Goal: Check status

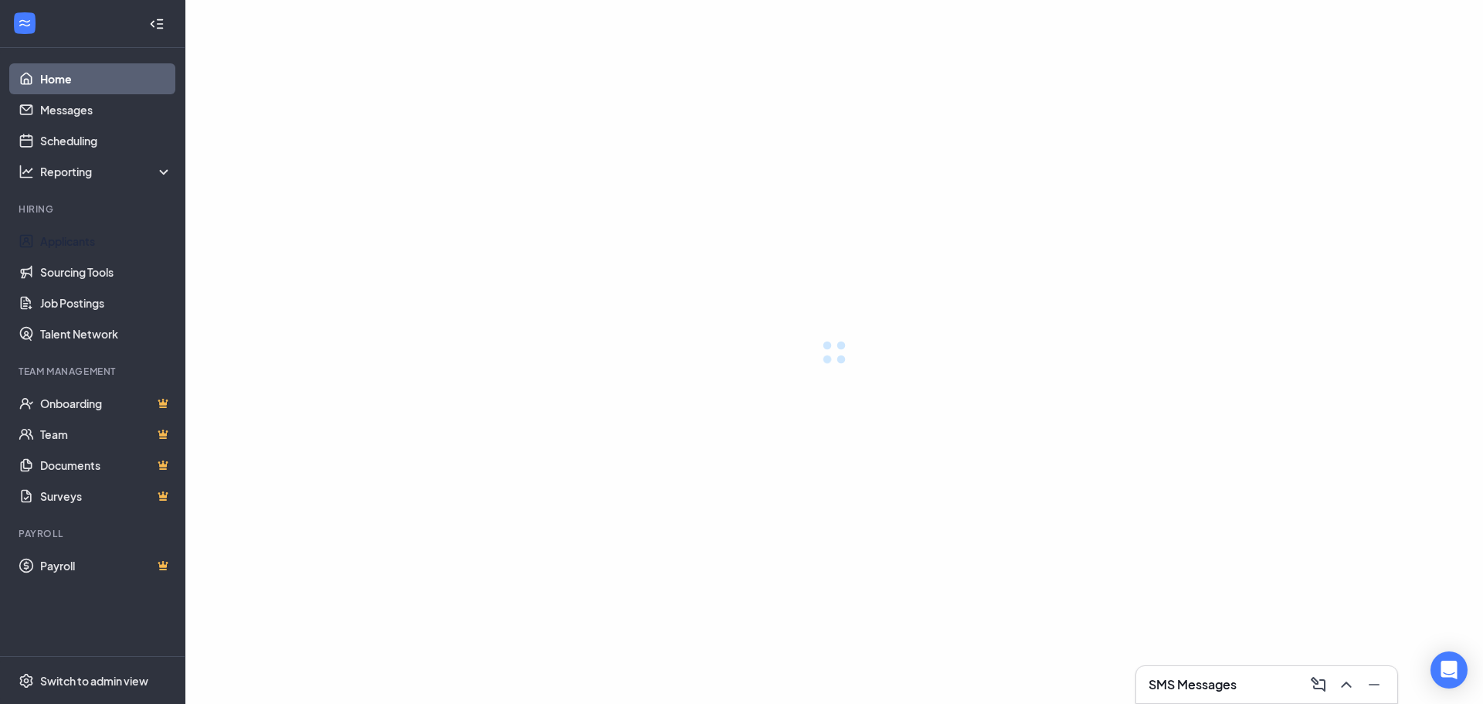
drag, startPoint x: 91, startPoint y: 240, endPoint x: 773, endPoint y: 294, distance: 684.1
click at [91, 240] on link "Applicants" at bounding box center [106, 241] width 132 height 31
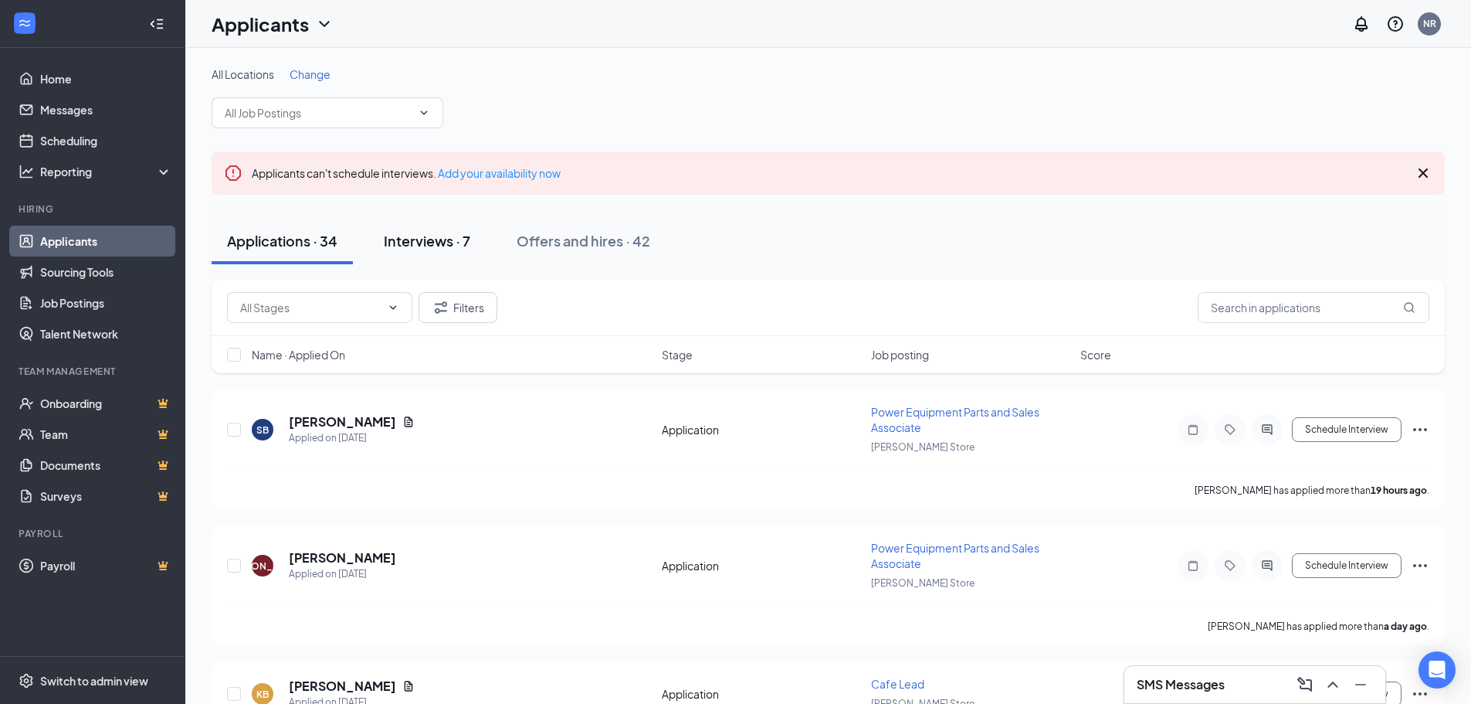
click at [432, 237] on div "Interviews · 7" at bounding box center [427, 240] width 86 height 19
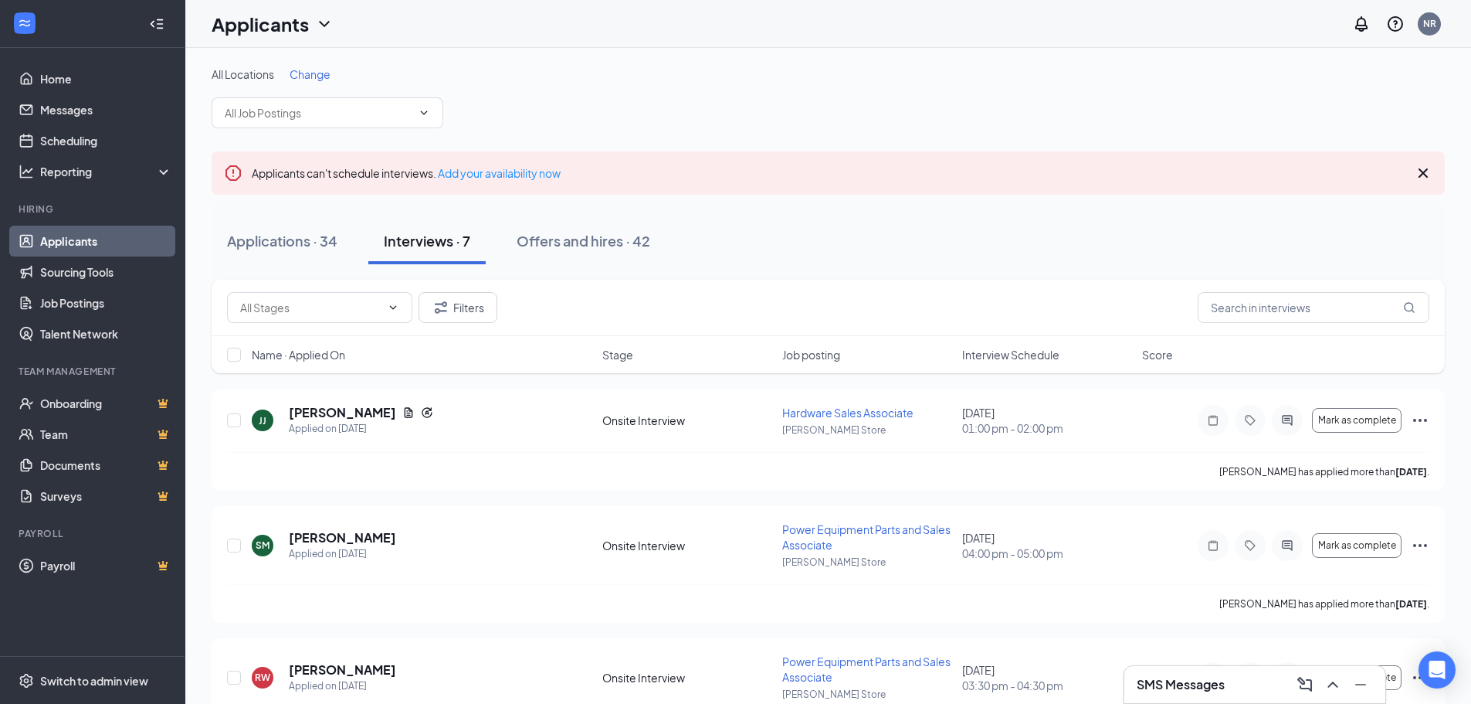
click at [1168, 685] on h3 "SMS Messages" at bounding box center [1181, 684] width 88 height 17
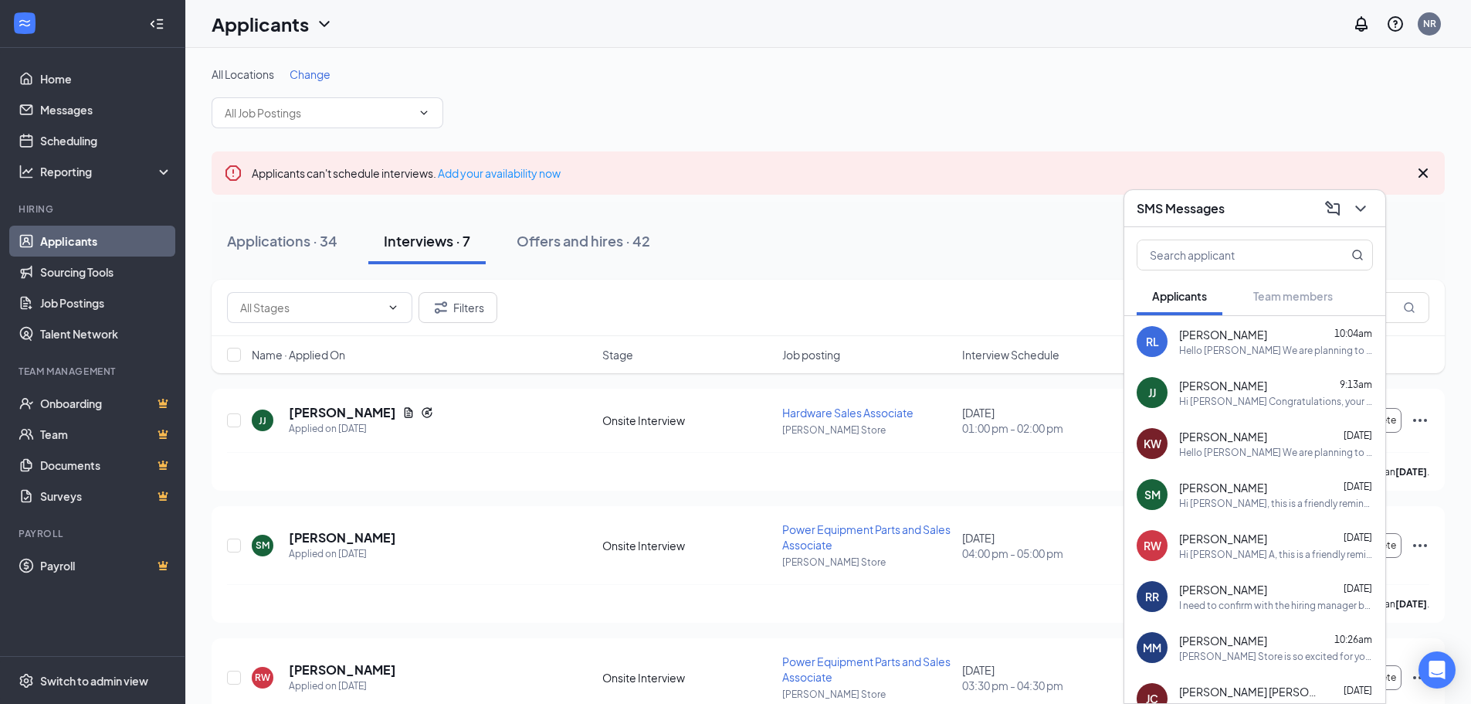
click at [1243, 502] on div "Hi [PERSON_NAME], this is a friendly reminder. Your meeting with [PERSON_NAME] …" at bounding box center [1276, 503] width 194 height 13
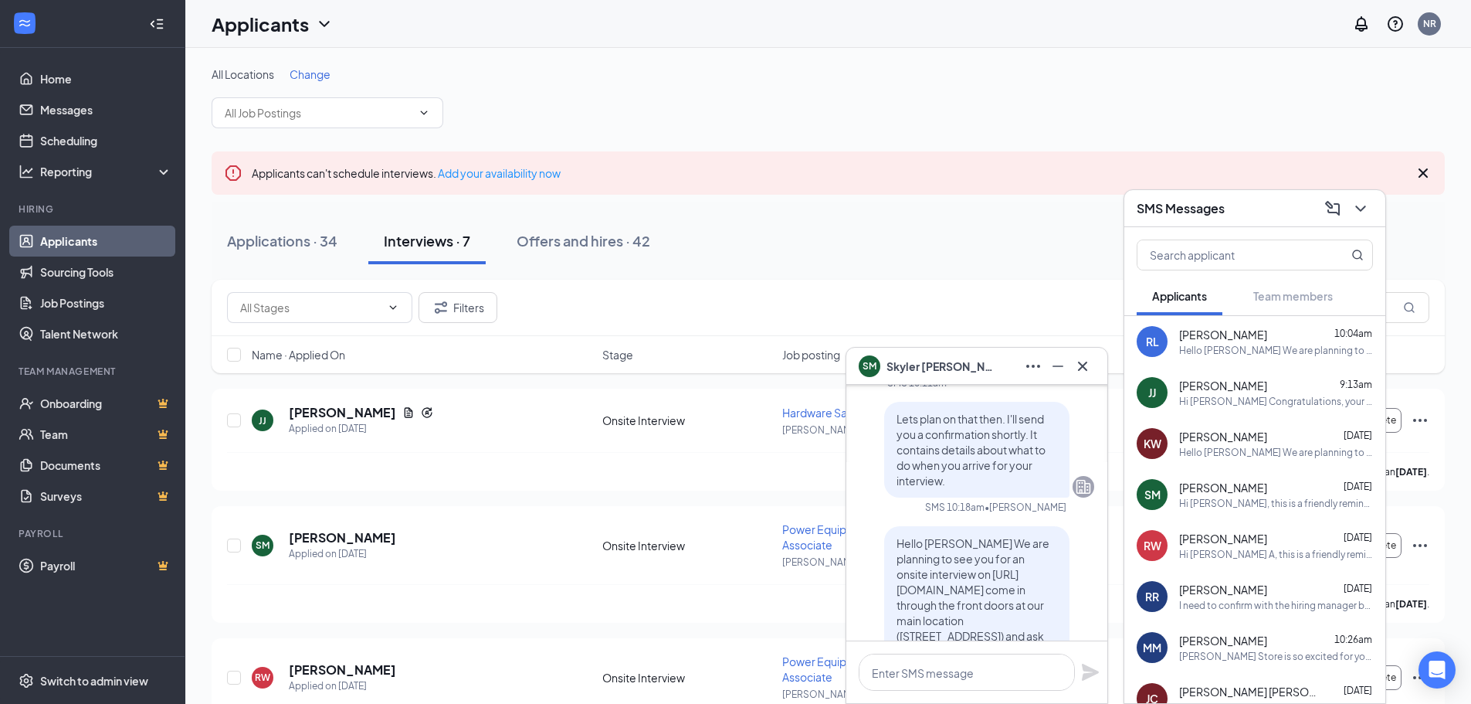
scroll to position [-463, 0]
click at [1084, 365] on icon "Cross" at bounding box center [1082, 365] width 9 height 9
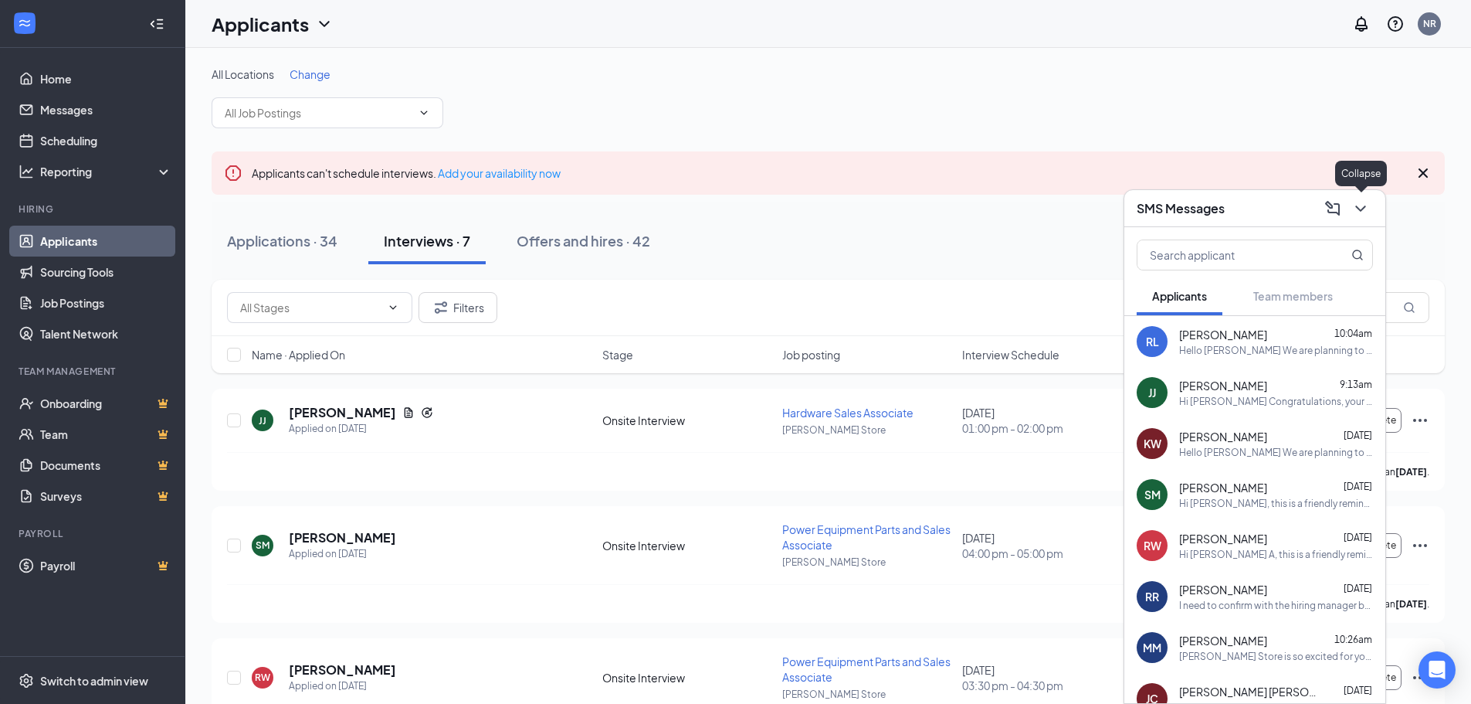
click at [1352, 209] on icon "ChevronDown" at bounding box center [1361, 208] width 19 height 19
